Goal: Task Accomplishment & Management: Use online tool/utility

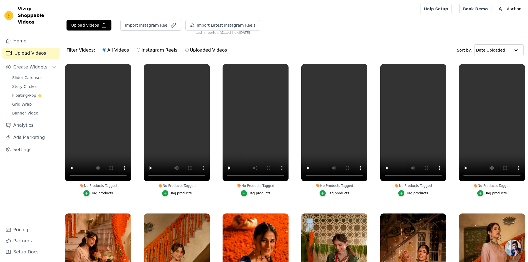
click at [92, 193] on button "Tag products" at bounding box center [98, 193] width 30 height 6
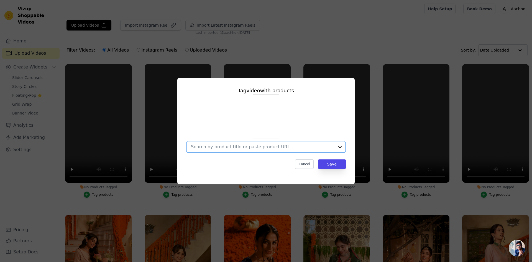
click at [219, 145] on input "No Products Tagged Tag video with products Option undefined, selected. Select i…" at bounding box center [262, 146] width 143 height 5
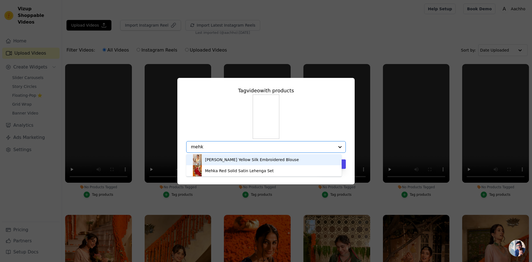
type input "mehka"
click at [241, 163] on div "Mehka Red Solid Satin Lehenga Set" at bounding box center [264, 159] width 144 height 11
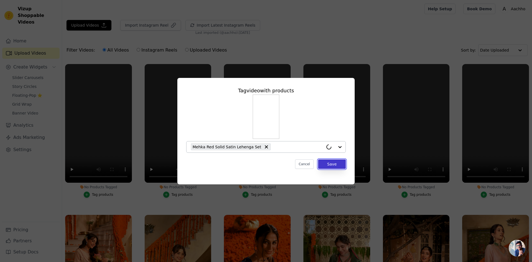
click at [332, 164] on button "Save" at bounding box center [332, 163] width 28 height 9
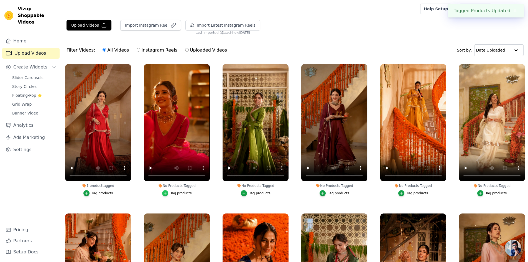
click at [166, 192] on icon "button" at bounding box center [165, 193] width 2 height 2
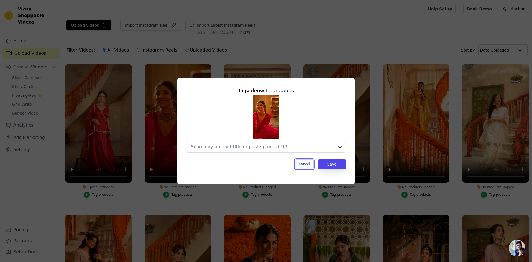
click at [309, 166] on button "Cancel" at bounding box center [304, 163] width 19 height 9
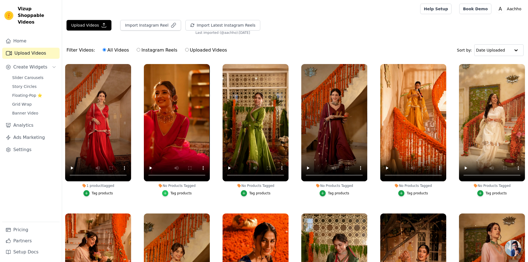
click at [168, 193] on div "button" at bounding box center [165, 193] width 6 height 6
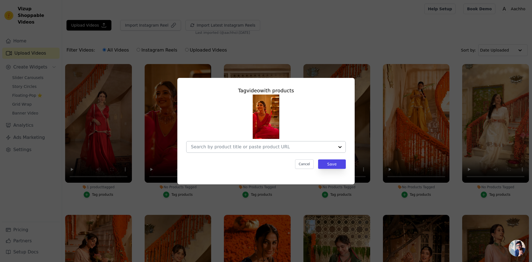
click at [228, 149] on input "No Products Tagged Tag video with products Cancel Save Tag products" at bounding box center [262, 146] width 143 height 5
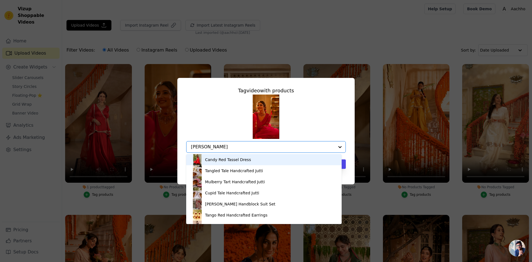
type input "[PERSON_NAME]"
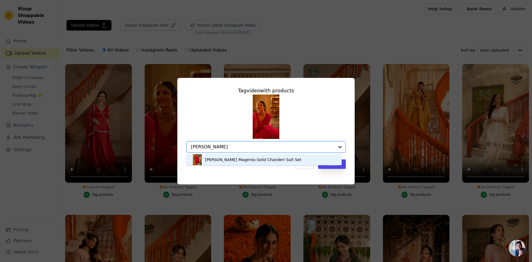
click at [231, 161] on div "[PERSON_NAME] Magenta Solid Chanderi Suit Set" at bounding box center [253, 160] width 96 height 6
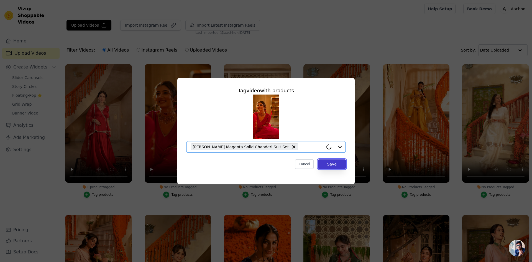
click at [333, 165] on button "Save" at bounding box center [332, 163] width 28 height 9
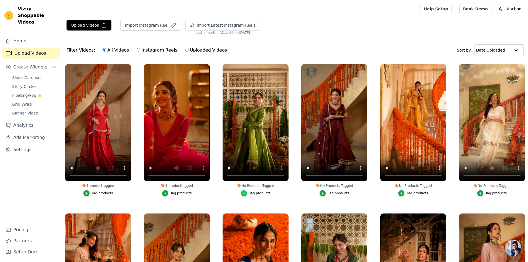
click at [243, 192] on icon "button" at bounding box center [244, 193] width 4 height 4
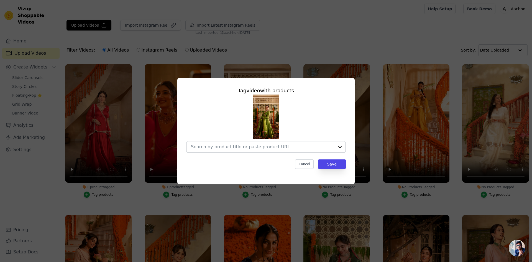
click at [240, 150] on div at bounding box center [262, 146] width 143 height 11
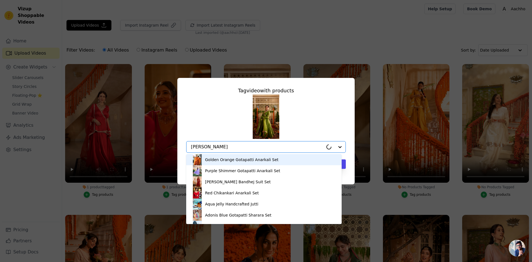
type input "anandi"
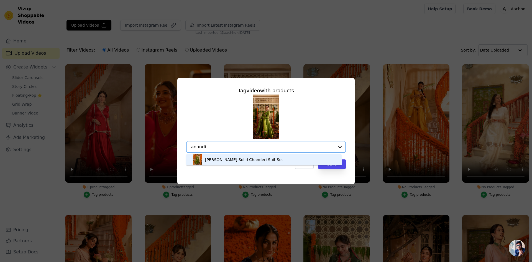
click at [245, 160] on div "[PERSON_NAME] Solid Chanderi Suit Set" at bounding box center [244, 160] width 78 height 6
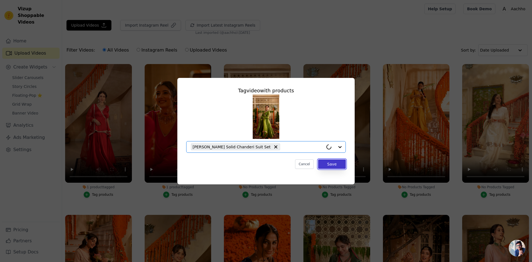
click at [326, 163] on button "Save" at bounding box center [332, 163] width 28 height 9
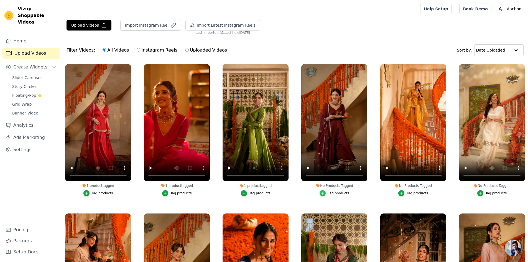
click at [323, 194] on icon "button" at bounding box center [322, 193] width 4 height 4
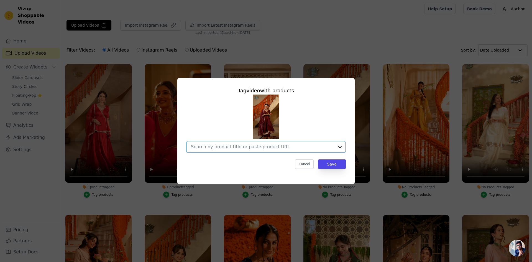
click at [258, 149] on input "No Products Tagged Tag video with products Option undefined, selected. Select i…" at bounding box center [262, 146] width 143 height 5
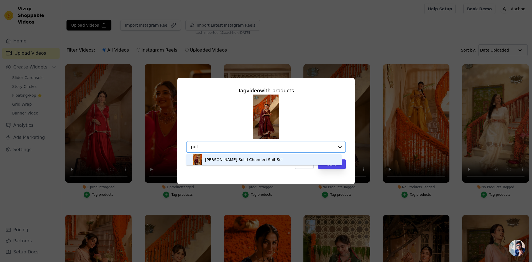
type input "[PERSON_NAME]"
click at [260, 161] on div "[PERSON_NAME] Solid Chanderi Suit Set" at bounding box center [244, 160] width 78 height 6
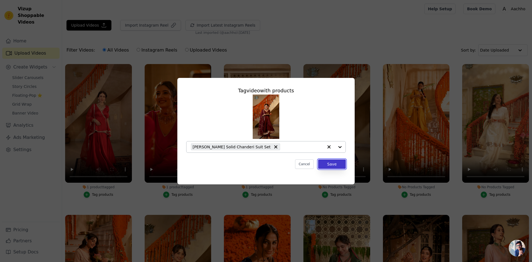
click at [339, 164] on button "Save" at bounding box center [332, 163] width 28 height 9
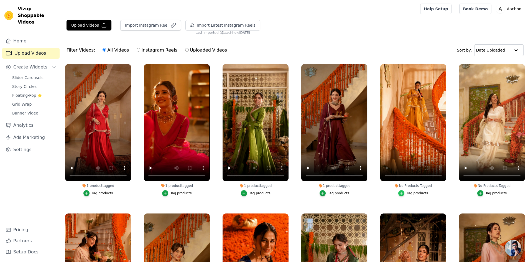
click at [400, 194] on icon "button" at bounding box center [401, 193] width 4 height 4
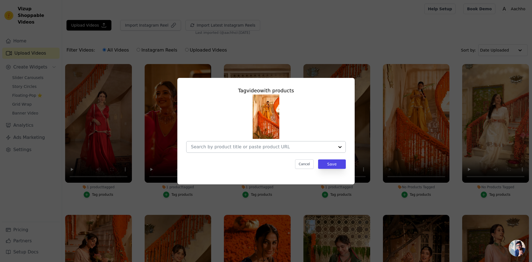
click at [226, 143] on div at bounding box center [262, 146] width 143 height 11
click at [233, 146] on input "[PERSON_NAME]" at bounding box center [262, 146] width 143 height 5
type input "chaavi"
click at [235, 146] on input "No Products Tagged Tag video with products Cancel Save Tag products" at bounding box center [262, 146] width 143 height 5
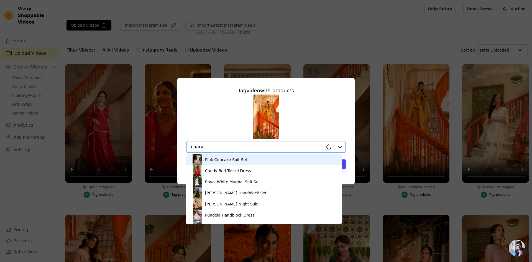
type input "[PERSON_NAME]"
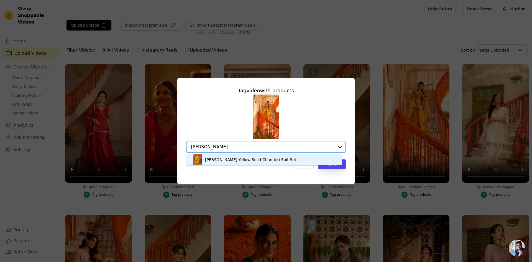
click at [244, 159] on div "[PERSON_NAME] Yellow Solid Chanderi Suit Set" at bounding box center [250, 160] width 91 height 6
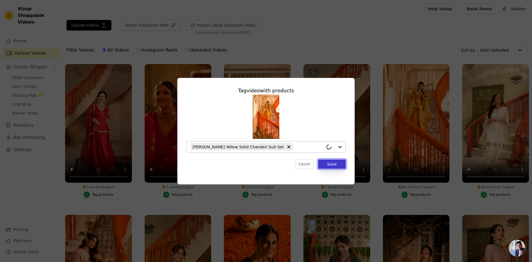
click at [330, 163] on button "Save" at bounding box center [332, 163] width 28 height 9
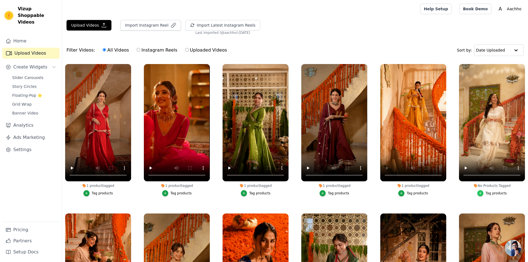
click at [479, 194] on icon "button" at bounding box center [480, 193] width 4 height 4
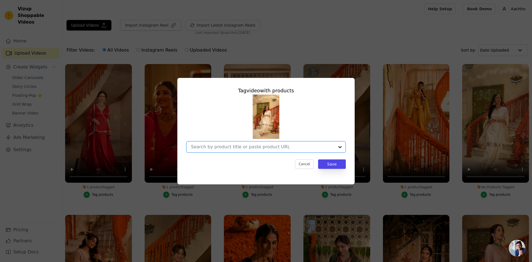
click at [238, 147] on input "No Products Tagged Tag video with products Option undefined, selected. Select i…" at bounding box center [262, 146] width 143 height 5
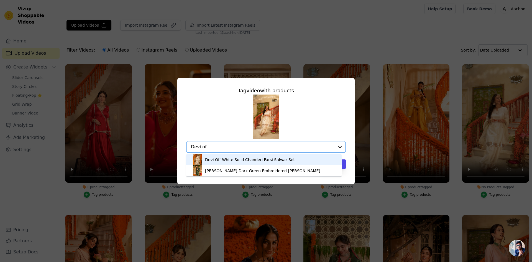
type input "Devi off"
click at [259, 160] on div "Devi Off White Solid Chanderi Farsi Salwar Set" at bounding box center [250, 160] width 90 height 6
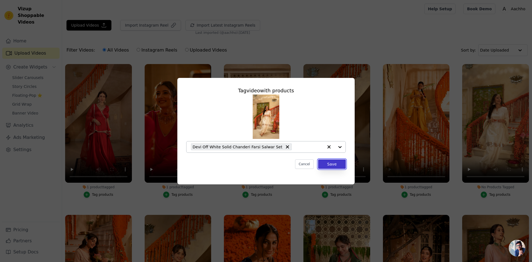
click at [329, 164] on button "Save" at bounding box center [332, 163] width 28 height 9
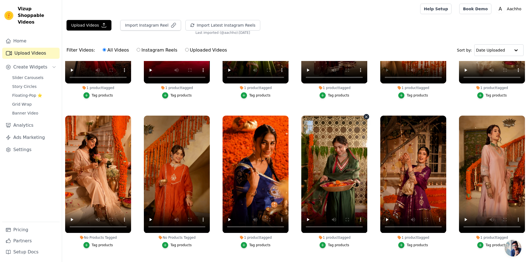
scroll to position [166, 0]
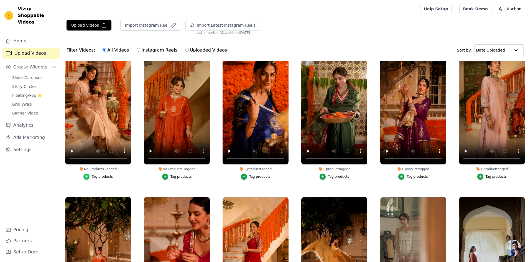
click at [88, 174] on icon "button" at bounding box center [86, 176] width 4 height 4
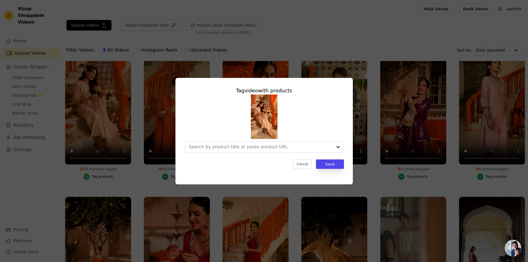
scroll to position [168, 0]
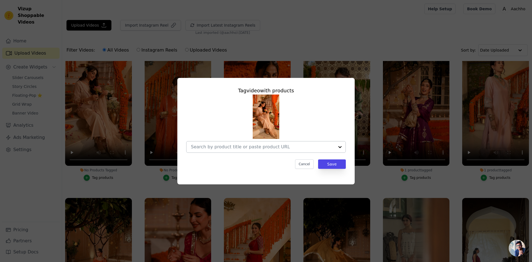
click at [219, 146] on input "No Products Tagged Tag video with products Cancel Save Tag products" at bounding box center [262, 146] width 143 height 5
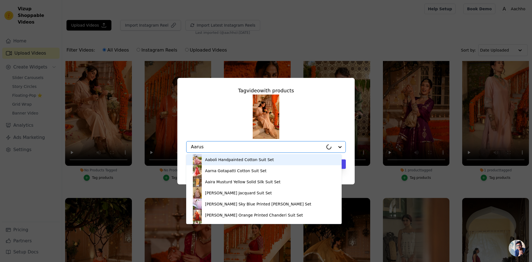
type input "[PERSON_NAME]"
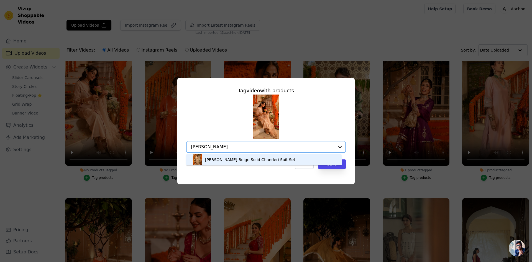
click at [227, 159] on div "[PERSON_NAME] Beige Solid Chanderi Suit Set" at bounding box center [250, 160] width 90 height 6
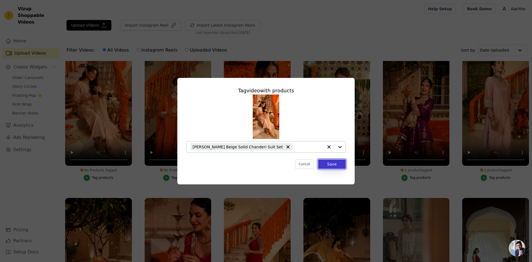
click at [333, 167] on button "Save" at bounding box center [332, 163] width 28 height 9
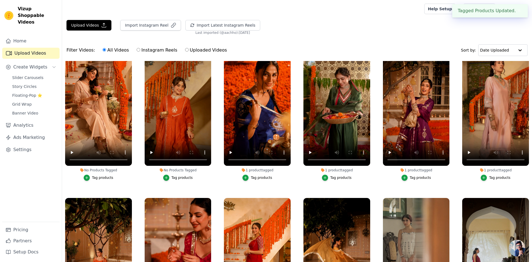
scroll to position [166, 0]
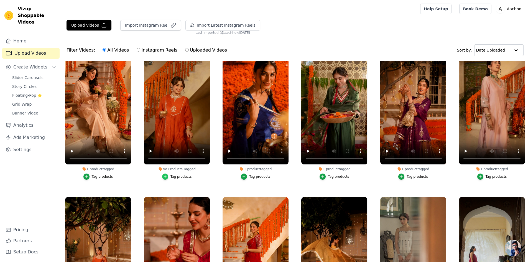
click at [165, 176] on icon "button" at bounding box center [165, 176] width 4 height 4
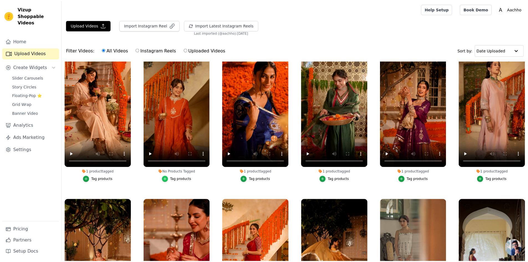
scroll to position [168, 0]
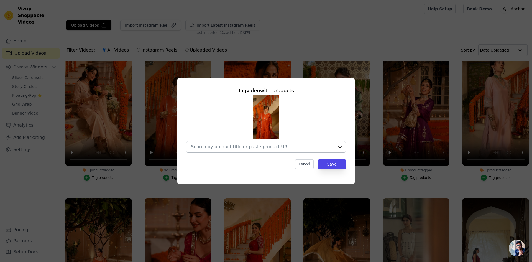
click at [213, 149] on input "No Products Tagged Tag video with products Cancel Save Tag products" at bounding box center [262, 146] width 143 height 5
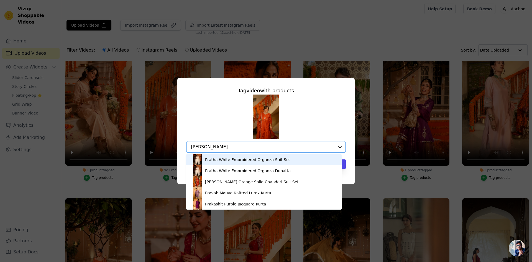
type input "prakash"
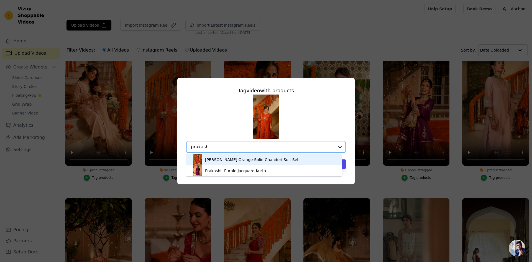
click at [218, 159] on div "[PERSON_NAME] Orange Solid Chanderi Suit Set" at bounding box center [252, 160] width 94 height 6
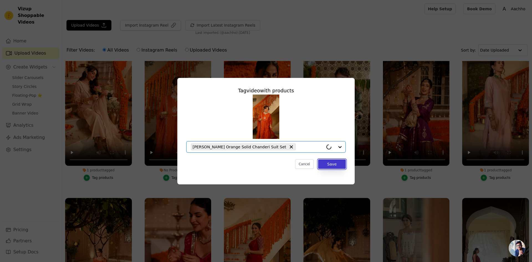
click at [328, 165] on button "Save" at bounding box center [332, 163] width 28 height 9
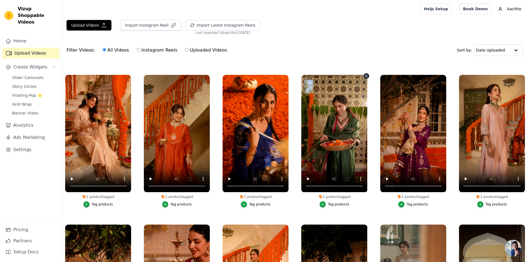
scroll to position [0, 0]
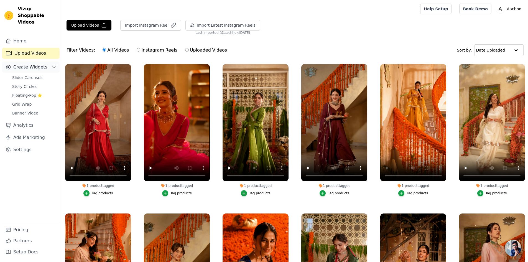
click at [30, 64] on span "Create Widgets" at bounding box center [30, 67] width 34 height 7
click at [32, 64] on span "Create Widgets" at bounding box center [30, 67] width 34 height 7
click at [34, 92] on span "Floating-Pop ⭐" at bounding box center [27, 95] width 30 height 6
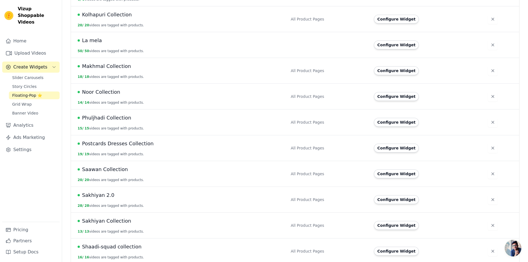
scroll to position [600, 0]
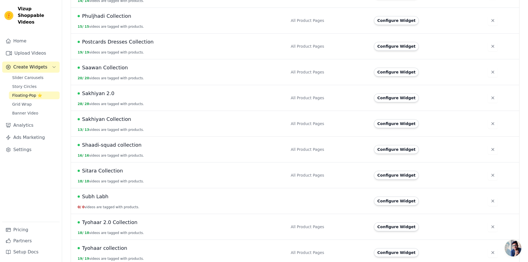
click at [126, 193] on div "Subh Labh" at bounding box center [181, 196] width 206 height 8
click at [398, 198] on button "Configure Widget" at bounding box center [396, 200] width 45 height 9
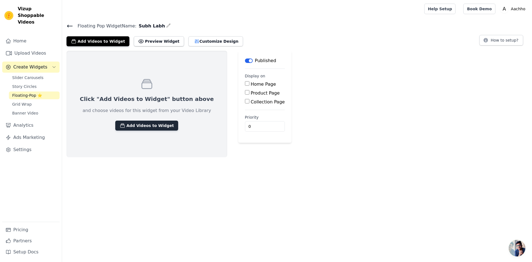
click at [157, 123] on button "Add Videos to Widget" at bounding box center [146, 125] width 63 height 10
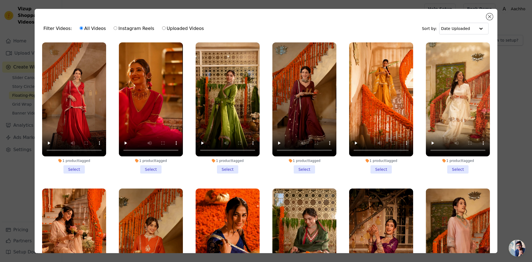
click at [225, 167] on li "1 product tagged Select" at bounding box center [227, 107] width 64 height 131
click at [0, 0] on input "1 product tagged Select" at bounding box center [0, 0] width 0 height 0
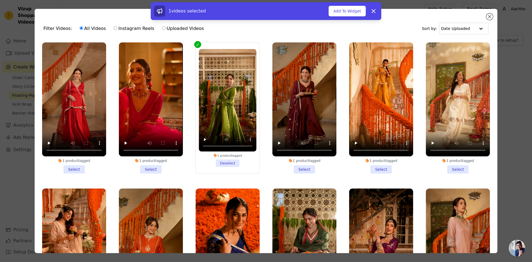
click at [78, 166] on li "1 product tagged Select" at bounding box center [74, 107] width 64 height 131
click at [0, 0] on input "1 product tagged Select" at bounding box center [0, 0] width 0 height 0
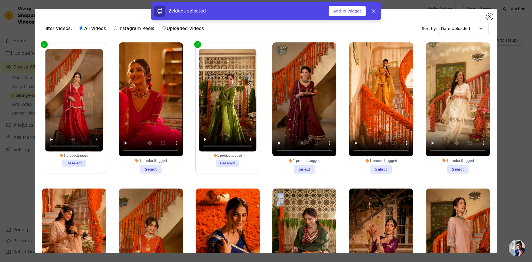
click at [460, 169] on li "1 product tagged Select" at bounding box center [458, 107] width 64 height 131
click at [0, 0] on input "1 product tagged Select" at bounding box center [0, 0] width 0 height 0
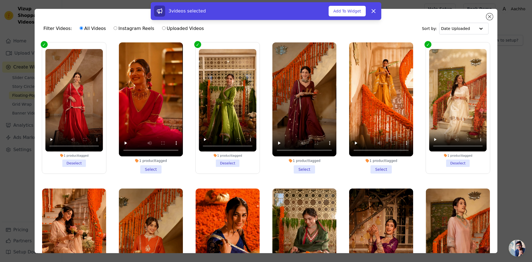
click at [383, 167] on li "1 product tagged Select" at bounding box center [381, 107] width 64 height 131
click at [0, 0] on input "1 product tagged Select" at bounding box center [0, 0] width 0 height 0
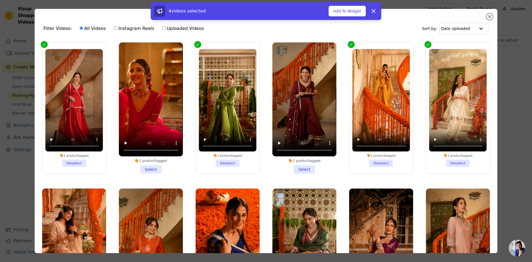
click at [300, 166] on li "1 product tagged Select" at bounding box center [304, 107] width 64 height 131
click at [0, 0] on input "1 product tagged Select" at bounding box center [0, 0] width 0 height 0
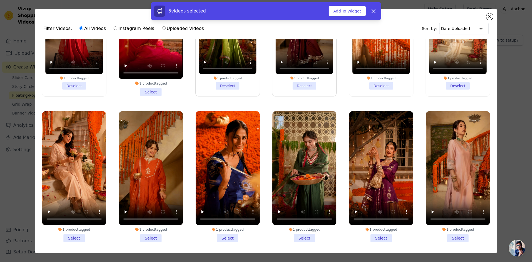
scroll to position [83, 0]
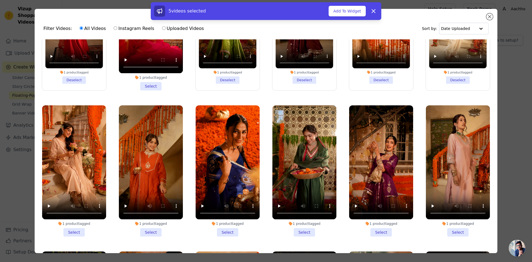
click at [302, 226] on li "1 product tagged Select" at bounding box center [304, 170] width 64 height 131
click at [0, 0] on input "1 product tagged Select" at bounding box center [0, 0] width 0 height 0
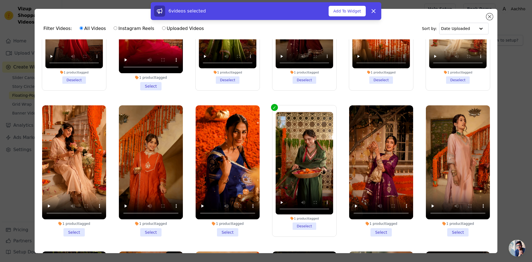
click at [451, 230] on li "1 product tagged Select" at bounding box center [458, 170] width 64 height 131
click at [0, 0] on input "1 product tagged Select" at bounding box center [0, 0] width 0 height 0
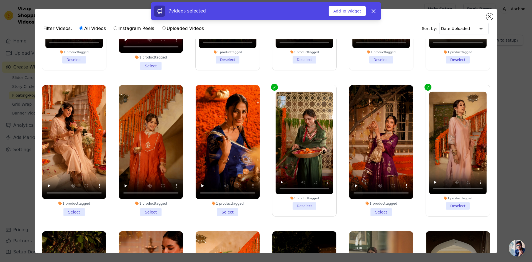
scroll to position [138, 0]
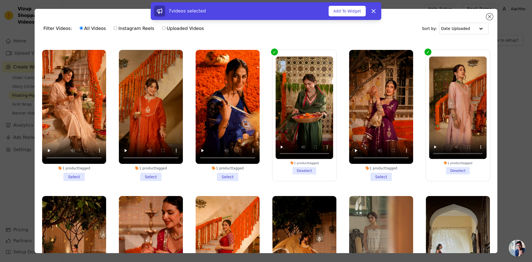
click at [69, 176] on li "1 product tagged Select" at bounding box center [74, 115] width 64 height 131
click at [0, 0] on input "1 product tagged Select" at bounding box center [0, 0] width 0 height 0
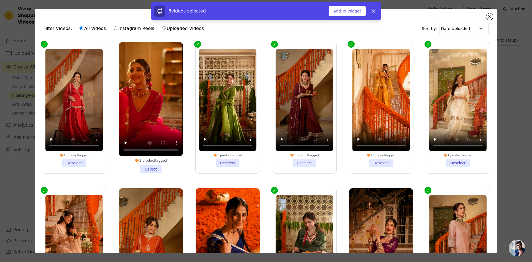
scroll to position [0, 0]
click at [147, 169] on li "1 product tagged Select" at bounding box center [151, 107] width 64 height 131
click at [0, 0] on input "1 product tagged Select" at bounding box center [0, 0] width 0 height 0
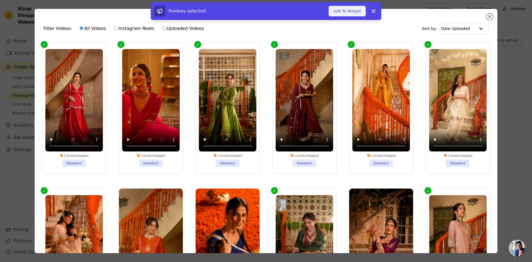
click at [348, 13] on button "Add To Widget" at bounding box center [346, 11] width 37 height 11
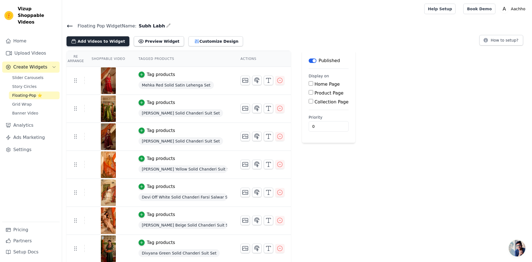
click at [98, 41] on button "Add Videos to Widget" at bounding box center [97, 41] width 63 height 10
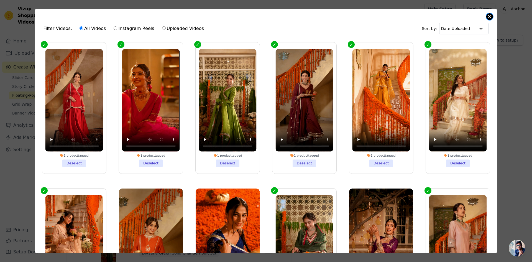
click at [490, 18] on button "Close modal" at bounding box center [489, 16] width 7 height 7
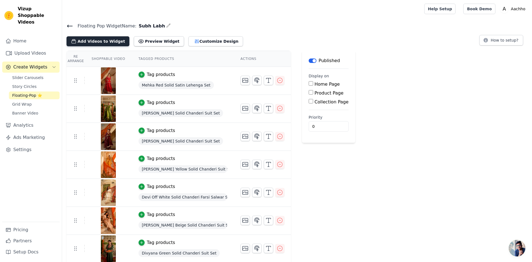
click at [98, 41] on button "Add Videos to Widget" at bounding box center [97, 41] width 63 height 10
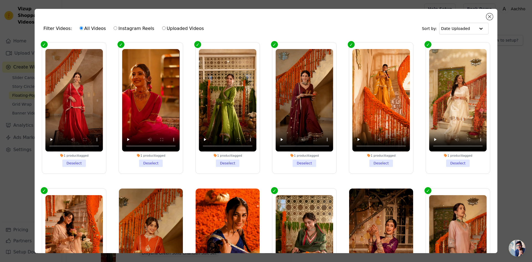
click at [48, 46] on label "1 product tagged Deselect" at bounding box center [74, 108] width 65 height 132
click at [0, 0] on input "1 product tagged Deselect" at bounding box center [0, 0] width 0 height 0
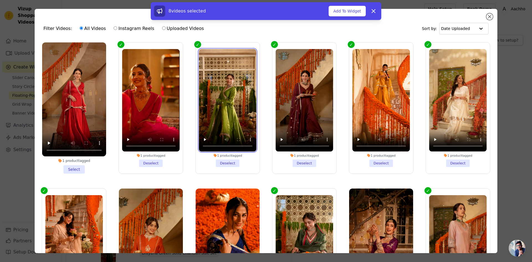
click at [207, 53] on video at bounding box center [228, 100] width 58 height 102
click at [229, 159] on li "1 product tagged Deselect" at bounding box center [228, 108] width 58 height 118
click at [0, 0] on input "1 product tagged Deselect" at bounding box center [0, 0] width 0 height 0
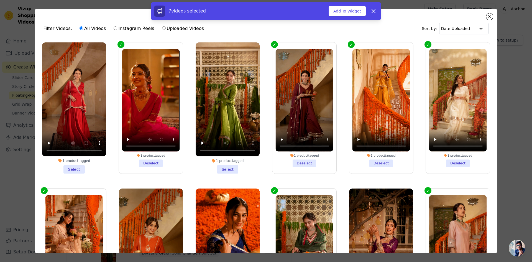
click at [299, 161] on li "1 product tagged Deselect" at bounding box center [305, 108] width 58 height 118
click at [0, 0] on input "1 product tagged Deselect" at bounding box center [0, 0] width 0 height 0
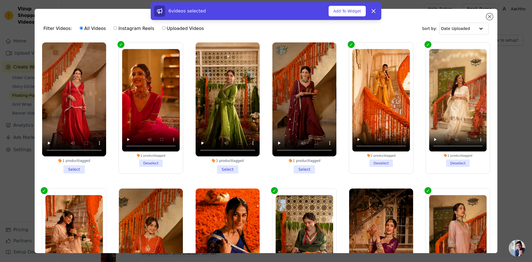
click at [373, 162] on li "1 product tagged Deselect" at bounding box center [381, 108] width 58 height 118
click at [0, 0] on input "1 product tagged Deselect" at bounding box center [0, 0] width 0 height 0
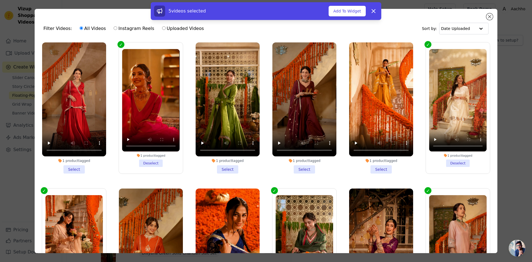
click at [449, 161] on li "1 product tagged Deselect" at bounding box center [458, 108] width 58 height 118
click at [0, 0] on input "1 product tagged Deselect" at bounding box center [0, 0] width 0 height 0
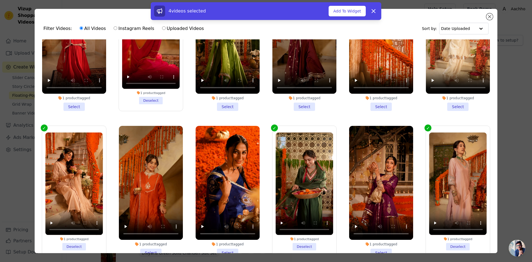
scroll to position [111, 0]
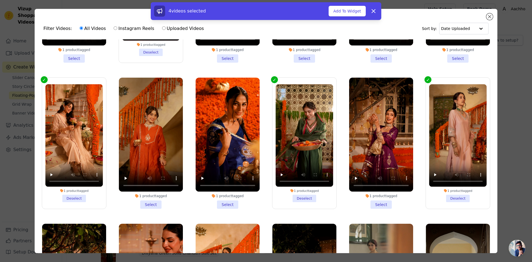
click at [451, 195] on li "1 product tagged Deselect" at bounding box center [458, 143] width 58 height 118
click at [0, 0] on input "1 product tagged Deselect" at bounding box center [0, 0] width 0 height 0
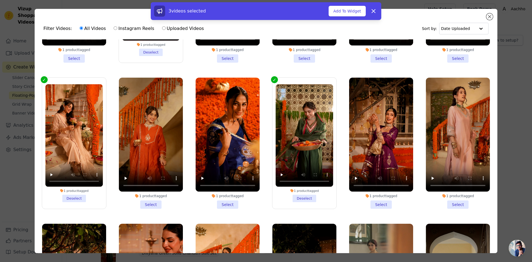
click at [302, 194] on li "1 product tagged Deselect" at bounding box center [305, 143] width 58 height 118
click at [0, 0] on input "1 product tagged Deselect" at bounding box center [0, 0] width 0 height 0
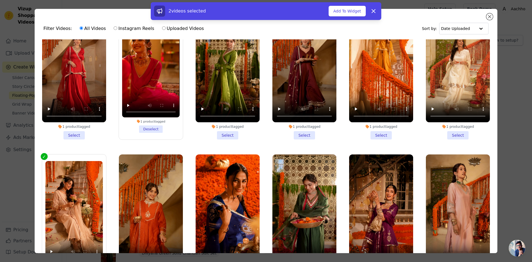
scroll to position [0, 0]
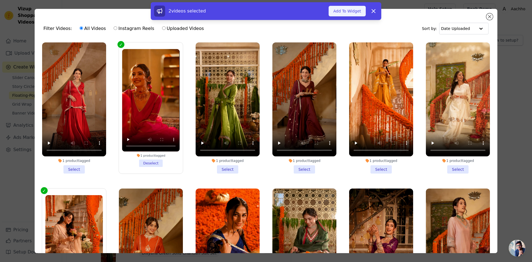
click at [350, 12] on button "Add To Widget" at bounding box center [346, 11] width 37 height 11
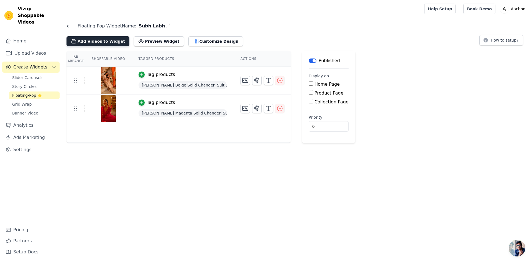
click at [92, 37] on button "Add Videos to Widget" at bounding box center [97, 41] width 63 height 10
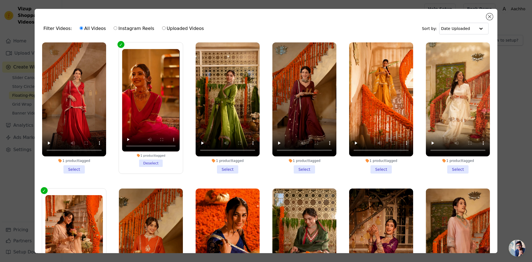
click at [78, 165] on li "1 product tagged Select" at bounding box center [74, 107] width 64 height 131
click at [0, 0] on input "1 product tagged Select" at bounding box center [0, 0] width 0 height 0
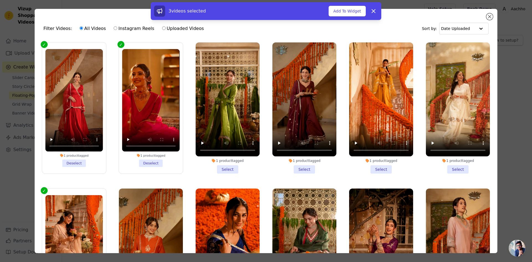
click at [224, 166] on li "1 product tagged Select" at bounding box center [227, 107] width 64 height 131
click at [0, 0] on input "1 product tagged Select" at bounding box center [0, 0] width 0 height 0
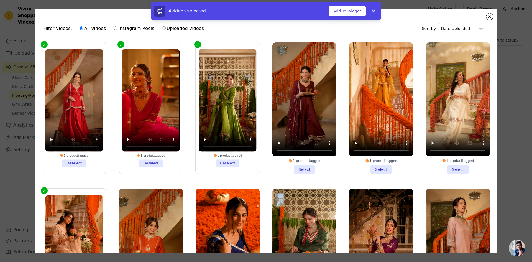
click at [300, 168] on li "1 product tagged Select" at bounding box center [304, 107] width 64 height 131
click at [0, 0] on input "1 product tagged Select" at bounding box center [0, 0] width 0 height 0
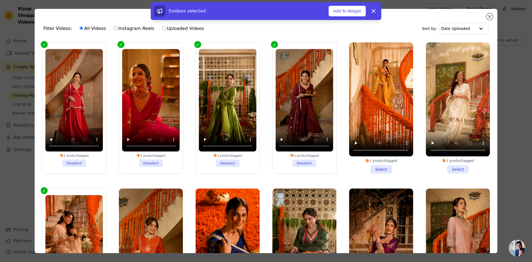
click at [381, 166] on li "1 product tagged Select" at bounding box center [381, 107] width 64 height 131
click at [0, 0] on input "1 product tagged Select" at bounding box center [0, 0] width 0 height 0
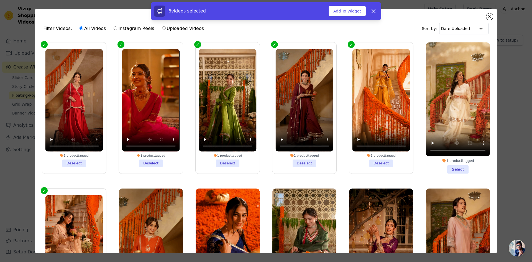
click at [454, 167] on li "1 product tagged Select" at bounding box center [458, 107] width 64 height 131
click at [0, 0] on input "1 product tagged Select" at bounding box center [0, 0] width 0 height 0
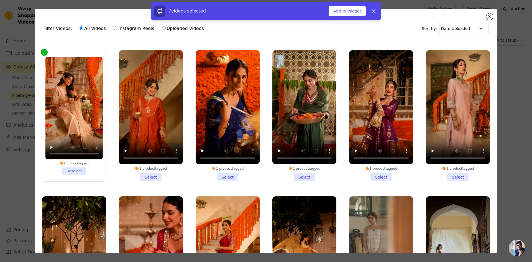
scroll to position [138, 0]
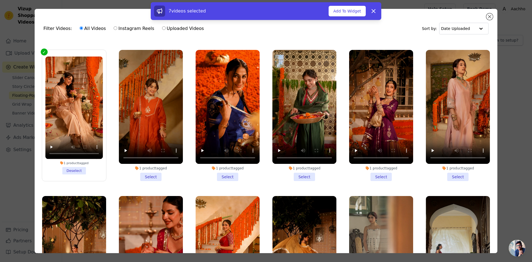
click at [77, 166] on li "1 product tagged Deselect" at bounding box center [74, 115] width 58 height 118
click at [0, 0] on input "1 product tagged Deselect" at bounding box center [0, 0] width 0 height 0
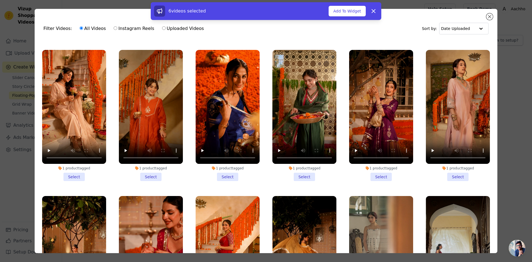
click at [302, 174] on li "1 product tagged Select" at bounding box center [304, 115] width 64 height 131
click at [0, 0] on input "1 product tagged Select" at bounding box center [0, 0] width 0 height 0
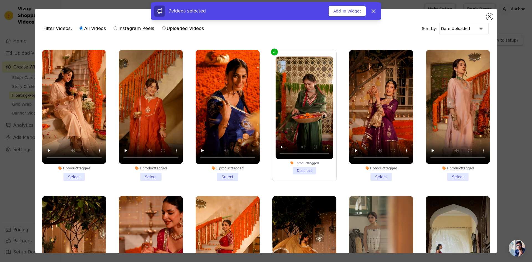
click at [449, 169] on li "1 product tagged Select" at bounding box center [458, 115] width 64 height 131
click at [0, 0] on input "1 product tagged Select" at bounding box center [0, 0] width 0 height 0
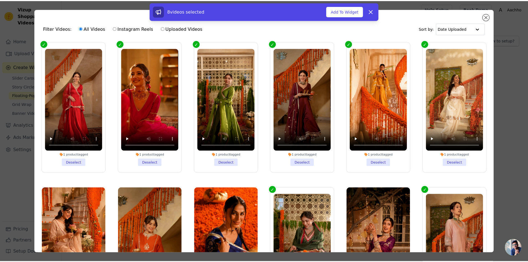
scroll to position [0, 0]
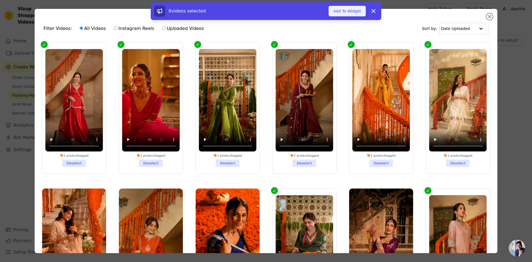
click at [350, 13] on button "Add To Widget" at bounding box center [346, 11] width 37 height 11
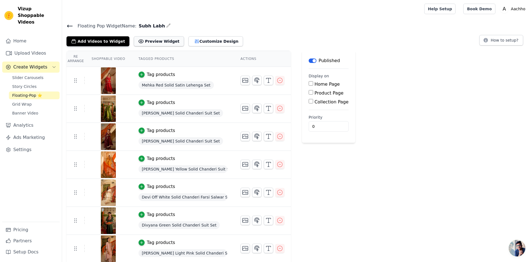
click at [154, 42] on button "Preview Widget" at bounding box center [159, 41] width 50 height 10
click at [315, 93] on label "Product Page" at bounding box center [328, 92] width 29 height 5
click at [313, 93] on input "Product Page" at bounding box center [310, 92] width 4 height 4
checkbox input "true"
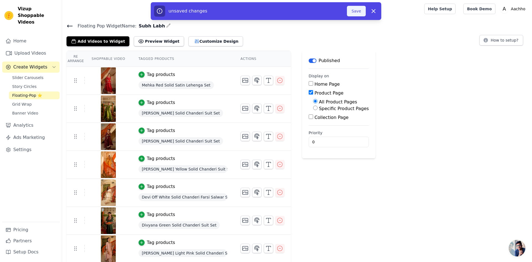
click at [361, 12] on button "Save" at bounding box center [356, 11] width 19 height 11
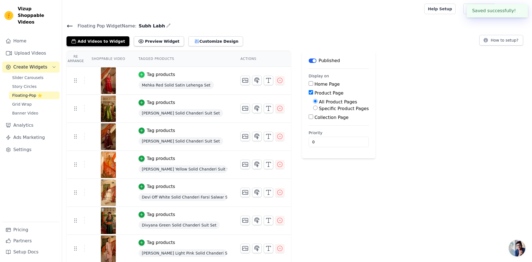
click at [140, 74] on icon "button" at bounding box center [142, 75] width 4 height 4
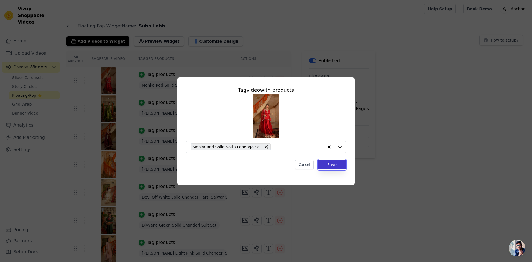
click at [338, 162] on button "Save" at bounding box center [332, 164] width 28 height 9
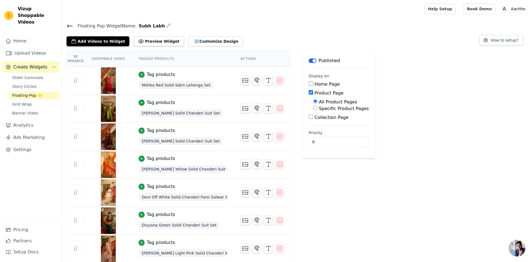
click at [69, 27] on icon at bounding box center [69, 26] width 7 height 7
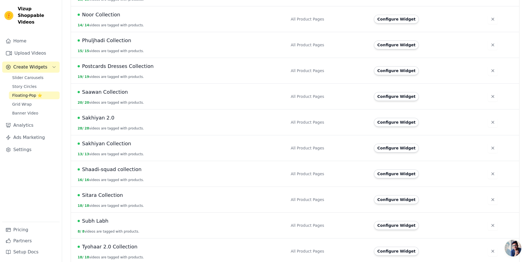
scroll to position [600, 0]
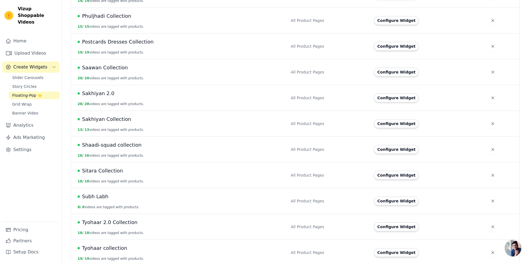
click at [144, 199] on td "Subh Labh 8 / 8 videos are tagged with products." at bounding box center [179, 201] width 216 height 26
click at [98, 192] on span "Subh Labh" at bounding box center [95, 196] width 26 height 8
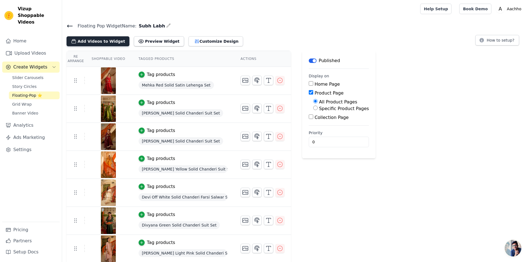
click at [98, 43] on button "Add Videos to Widget" at bounding box center [97, 41] width 63 height 10
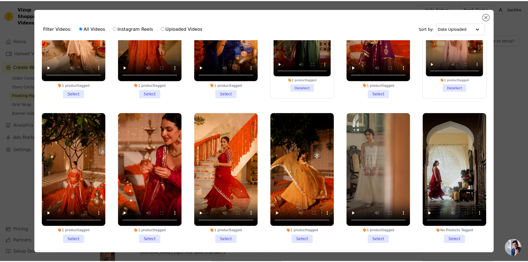
scroll to position [55, 0]
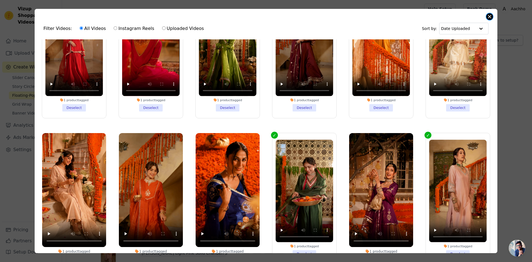
click at [487, 15] on button "Close modal" at bounding box center [489, 16] width 7 height 7
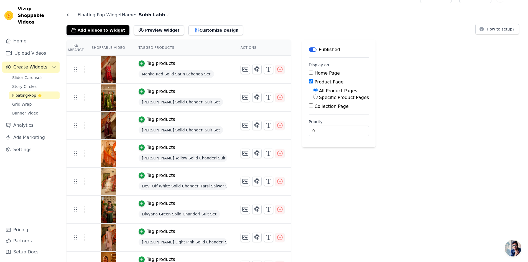
scroll to position [0, 0]
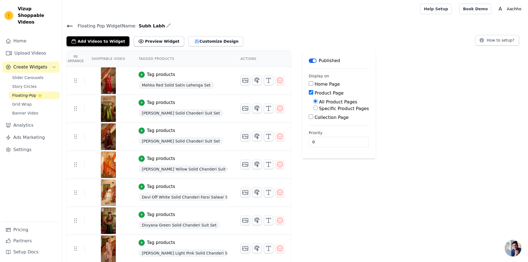
click at [68, 25] on icon at bounding box center [69, 26] width 5 height 2
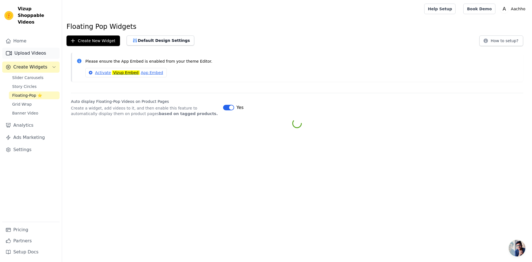
click at [37, 48] on link "Upload Videos" at bounding box center [30, 53] width 57 height 11
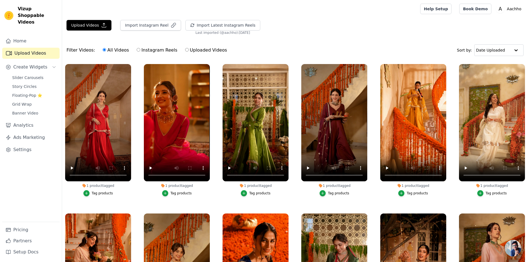
click at [185, 49] on input "Uploaded Videos" at bounding box center [187, 50] width 4 height 4
radio input "true"
click at [93, 27] on button "Upload Videos" at bounding box center [88, 25] width 45 height 11
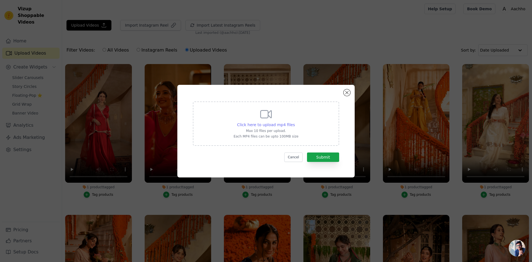
click at [267, 124] on span "Click here to upload mp4 files" at bounding box center [266, 124] width 58 height 4
click at [294, 122] on input "Click here to upload mp4 files Max 10 files per upload. Each MP4 files can be u…" at bounding box center [294, 122] width 0 height 0
type input "C:\fakepath\4. [PERSON_NAME] Blue Solid Satin Sharara Set_.mp4"
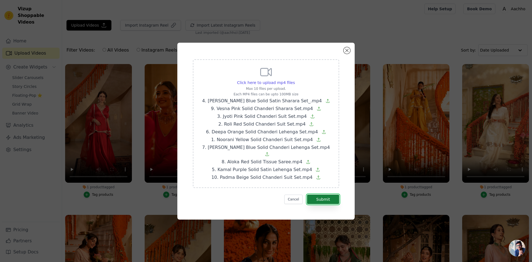
click at [333, 194] on button "Submit" at bounding box center [323, 198] width 32 height 9
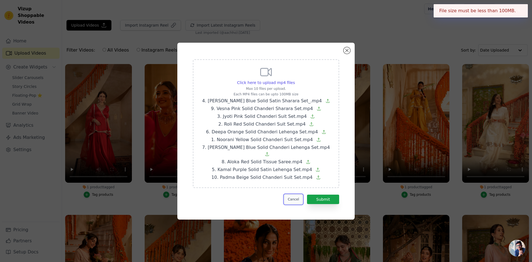
click at [299, 196] on button "Cancel" at bounding box center [293, 198] width 19 height 9
